Goal: Navigation & Orientation: Find specific page/section

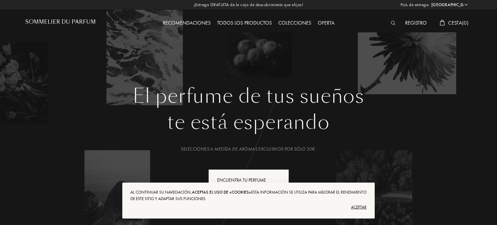
select select "ES"
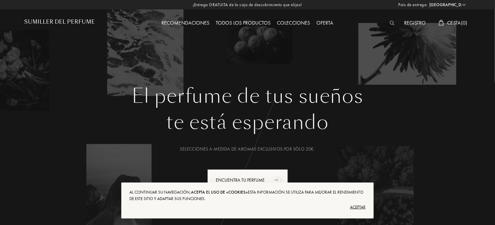
click at [287, 21] on font "Colecciones" at bounding box center [293, 22] width 33 height 7
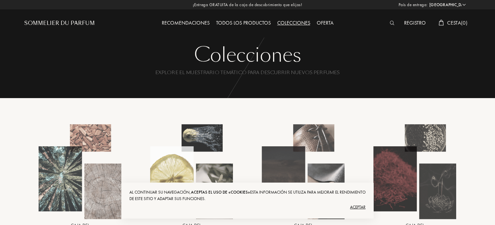
select select "ES"
click at [244, 19] on div "Todos los productos" at bounding box center [243, 23] width 61 height 8
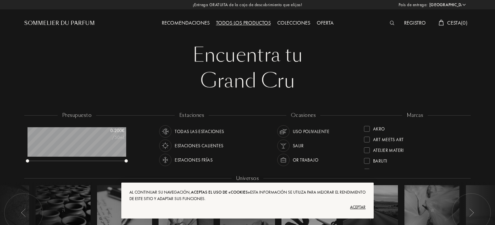
select select "ES"
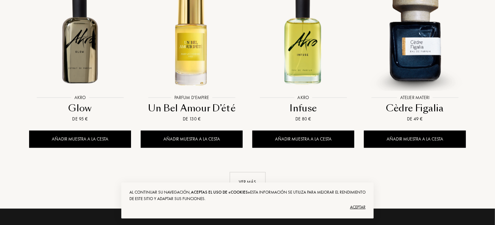
scroll to position [745, 0]
